Goal: Information Seeking & Learning: Understand process/instructions

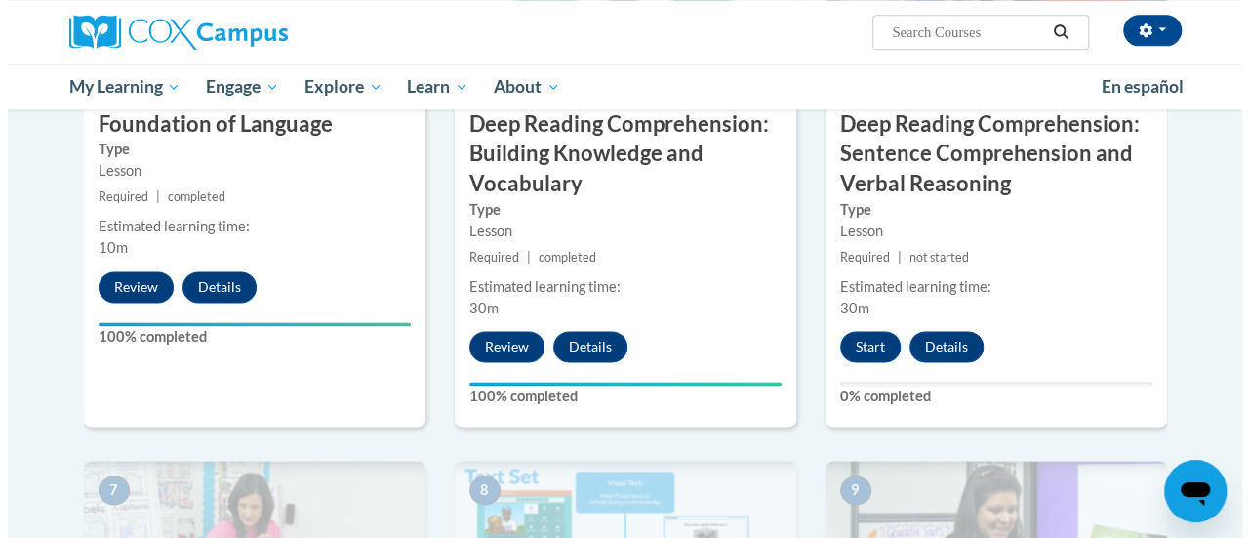
scroll to position [1132, 0]
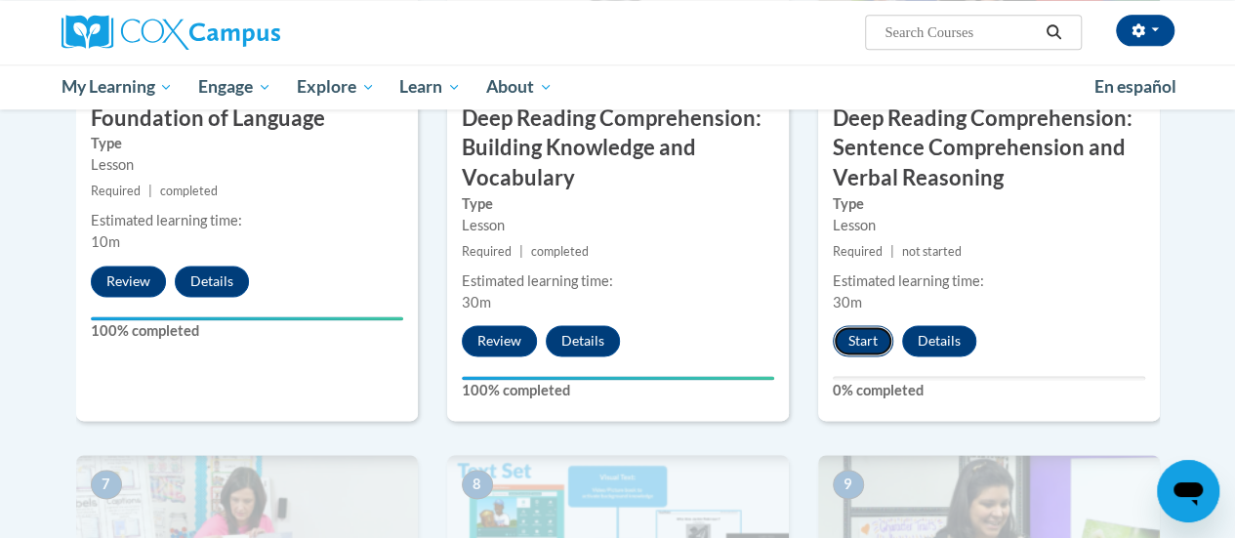
click at [846, 349] on button "Start" at bounding box center [863, 340] width 61 height 31
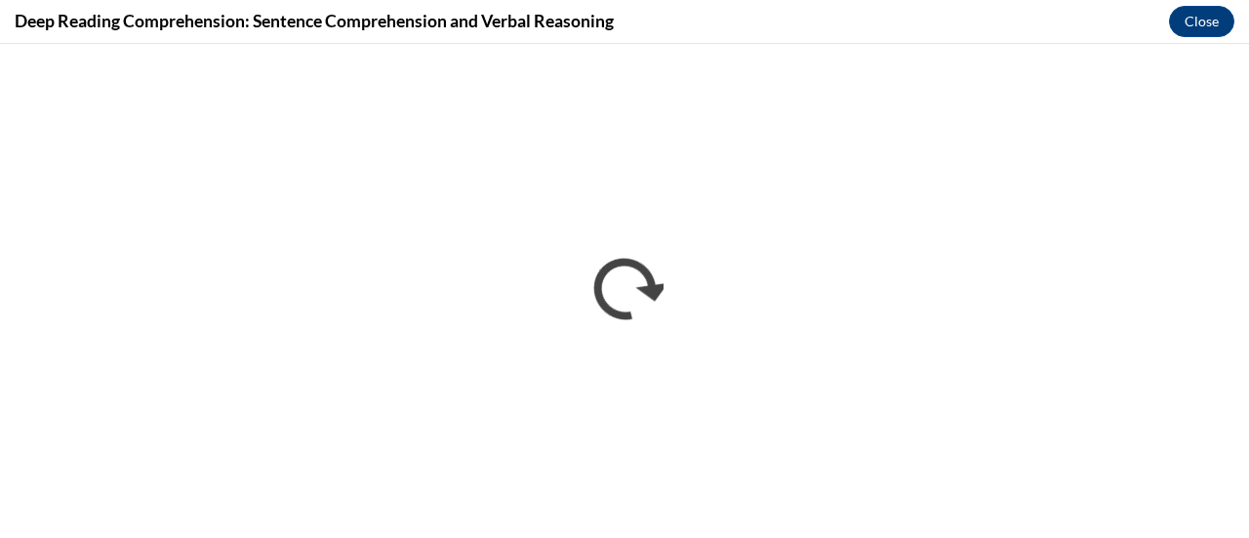
scroll to position [0, 0]
